Goal: Transaction & Acquisition: Purchase product/service

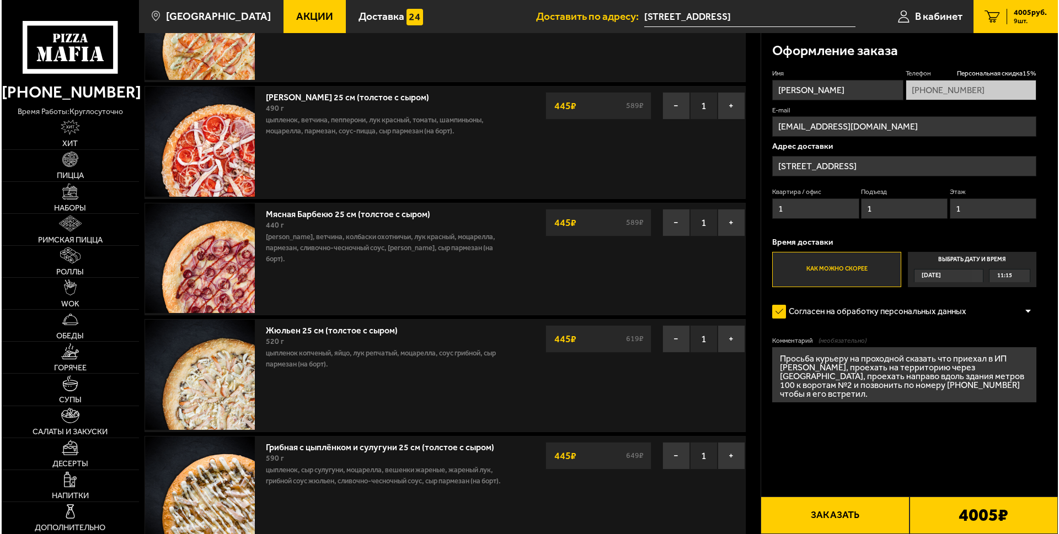
scroll to position [386, 0]
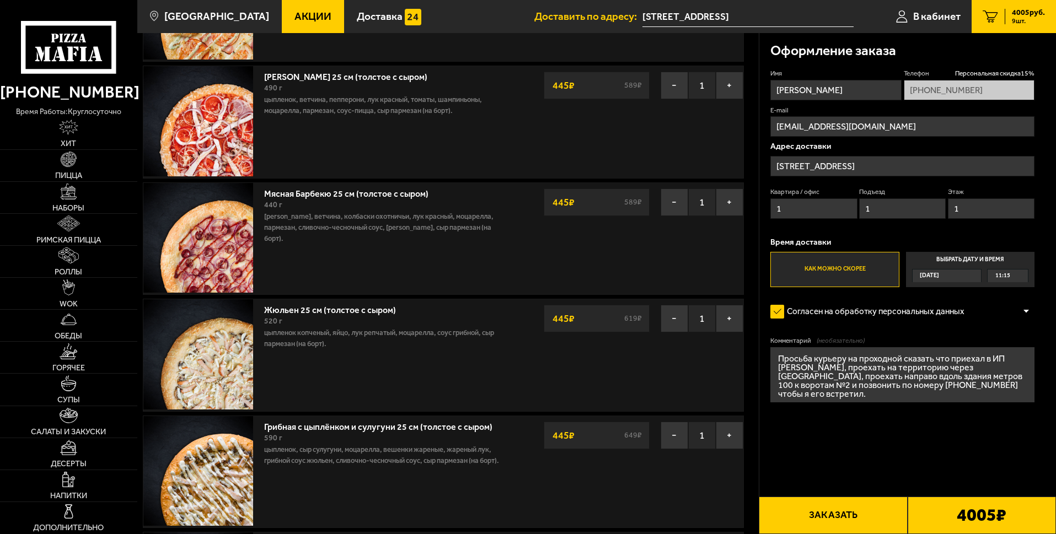
click at [853, 516] on button "Заказать" at bounding box center [833, 515] width 148 height 37
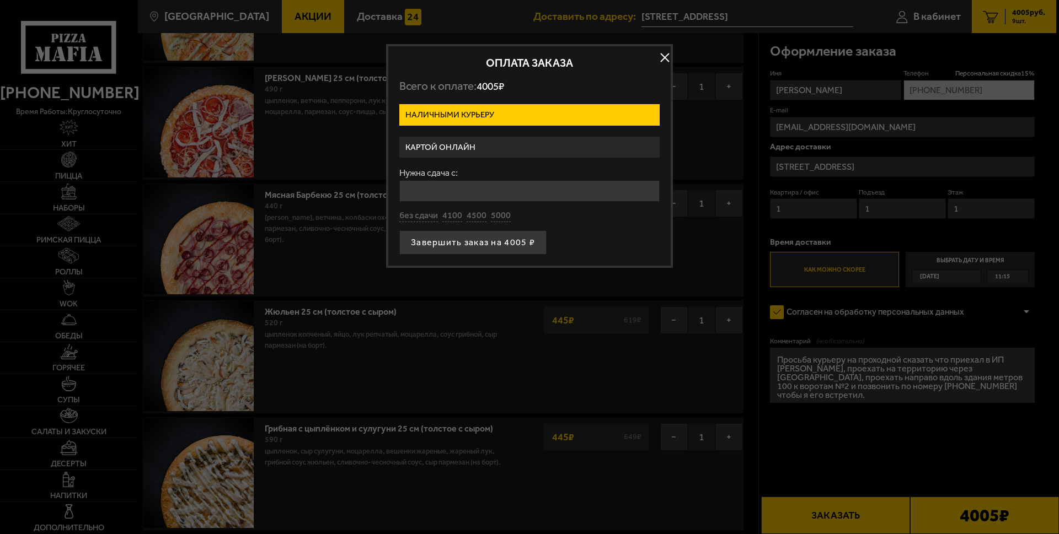
click at [472, 145] on label "Картой онлайн" at bounding box center [529, 148] width 260 height 22
click at [0, 0] on input "Картой онлайн" at bounding box center [0, 0] width 0 height 0
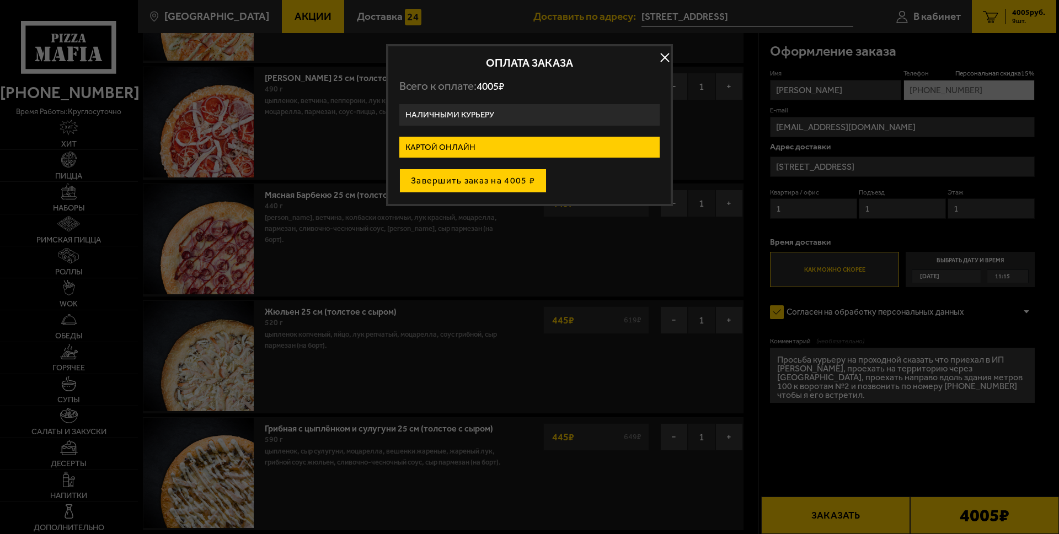
click at [495, 185] on button "Завершить заказ на 4005 ₽" at bounding box center [472, 181] width 147 height 24
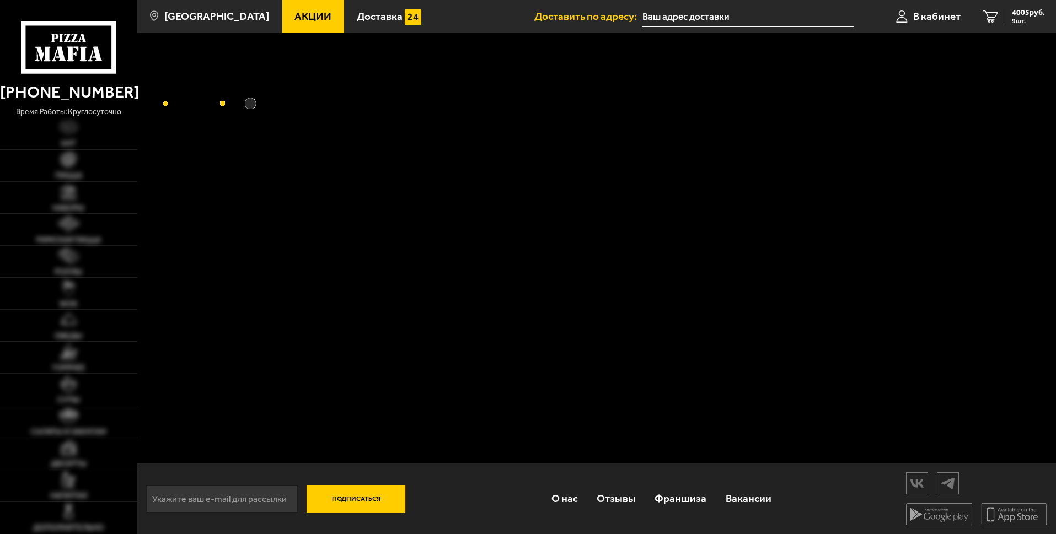
type input "[STREET_ADDRESS]"
